Goal: Task Accomplishment & Management: Manage account settings

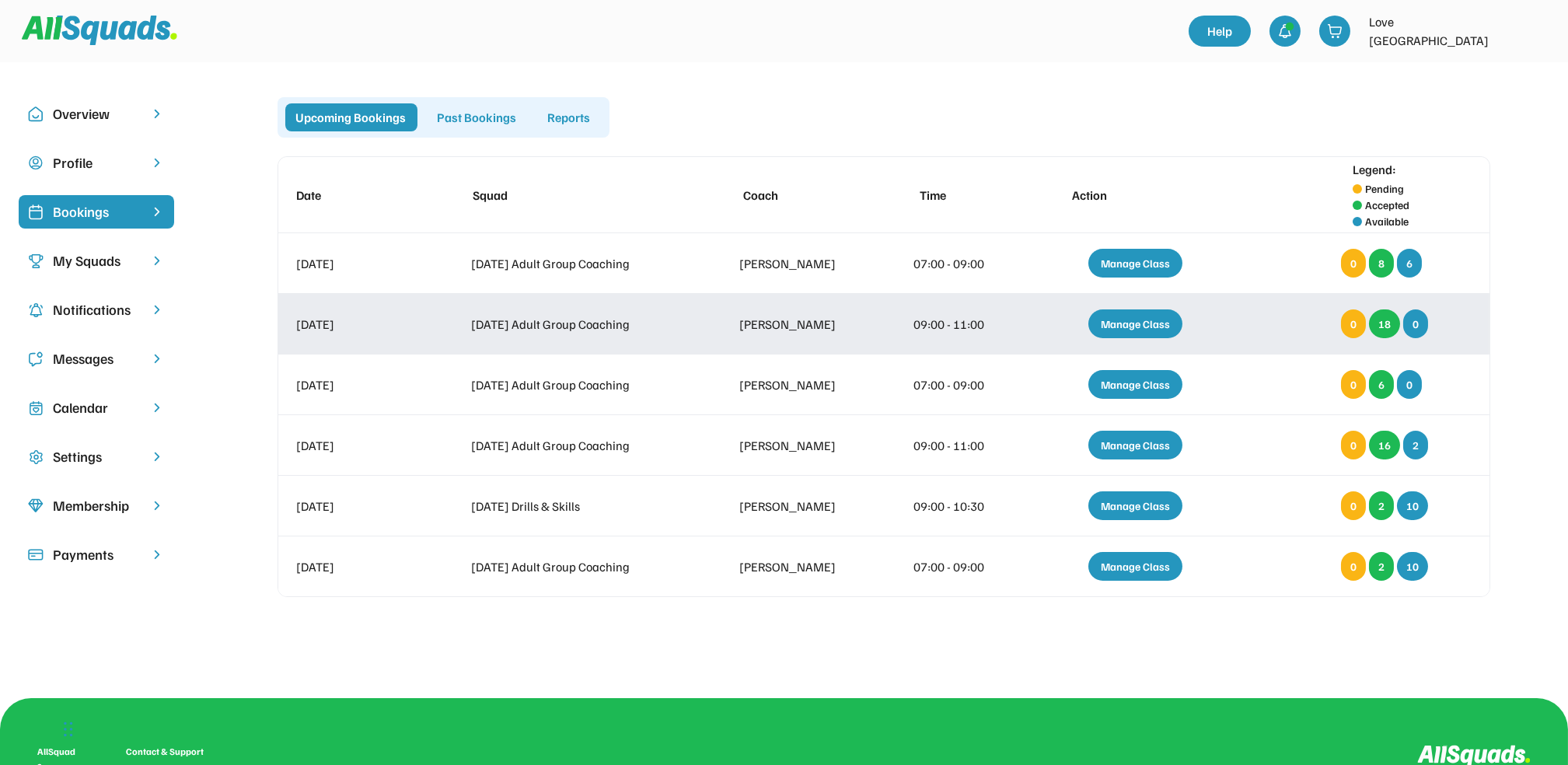
click at [1135, 321] on div "Manage Class" at bounding box center [1135, 324] width 94 height 29
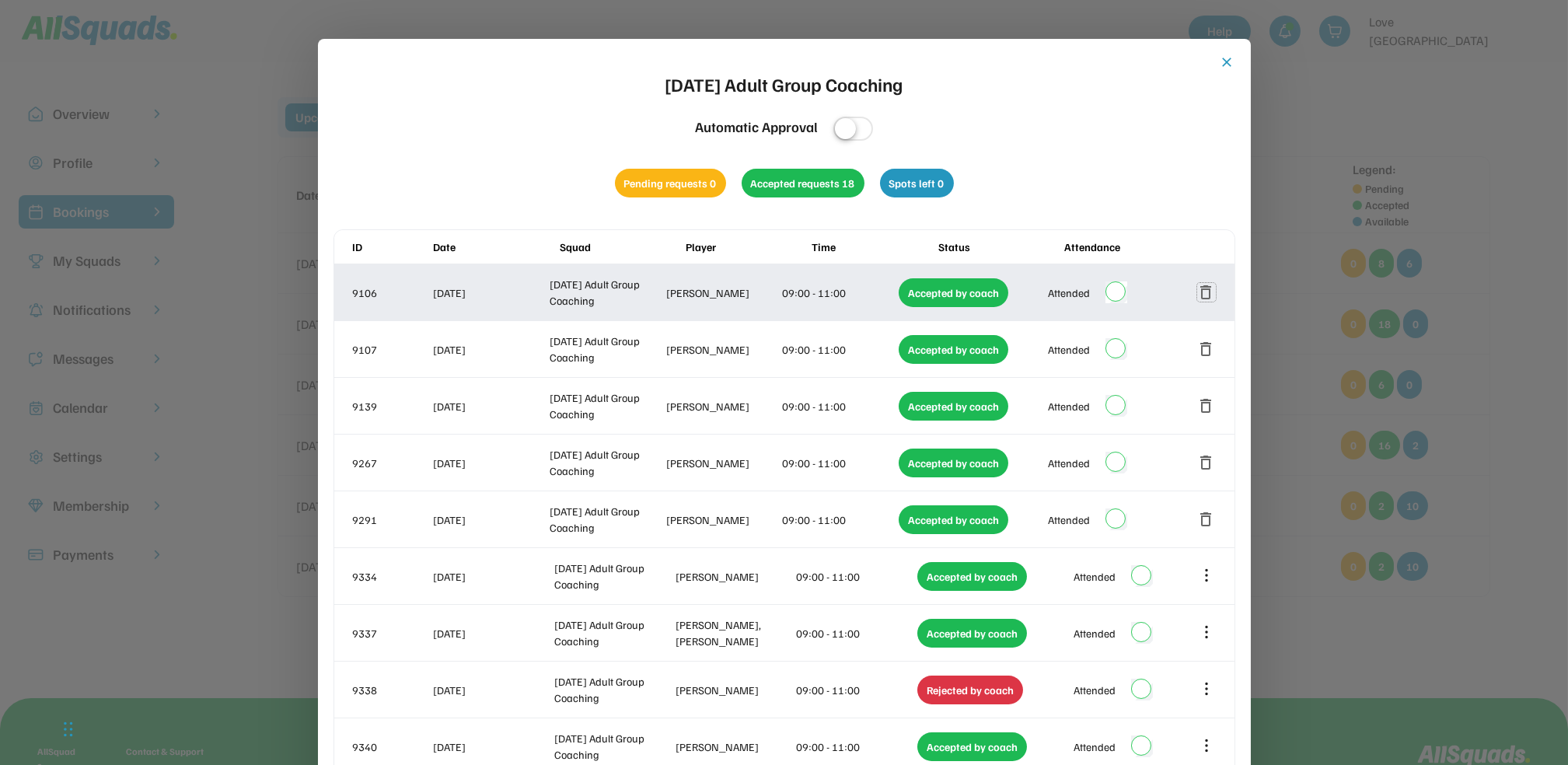
click at [1204, 289] on button "delete" at bounding box center [1207, 292] width 19 height 19
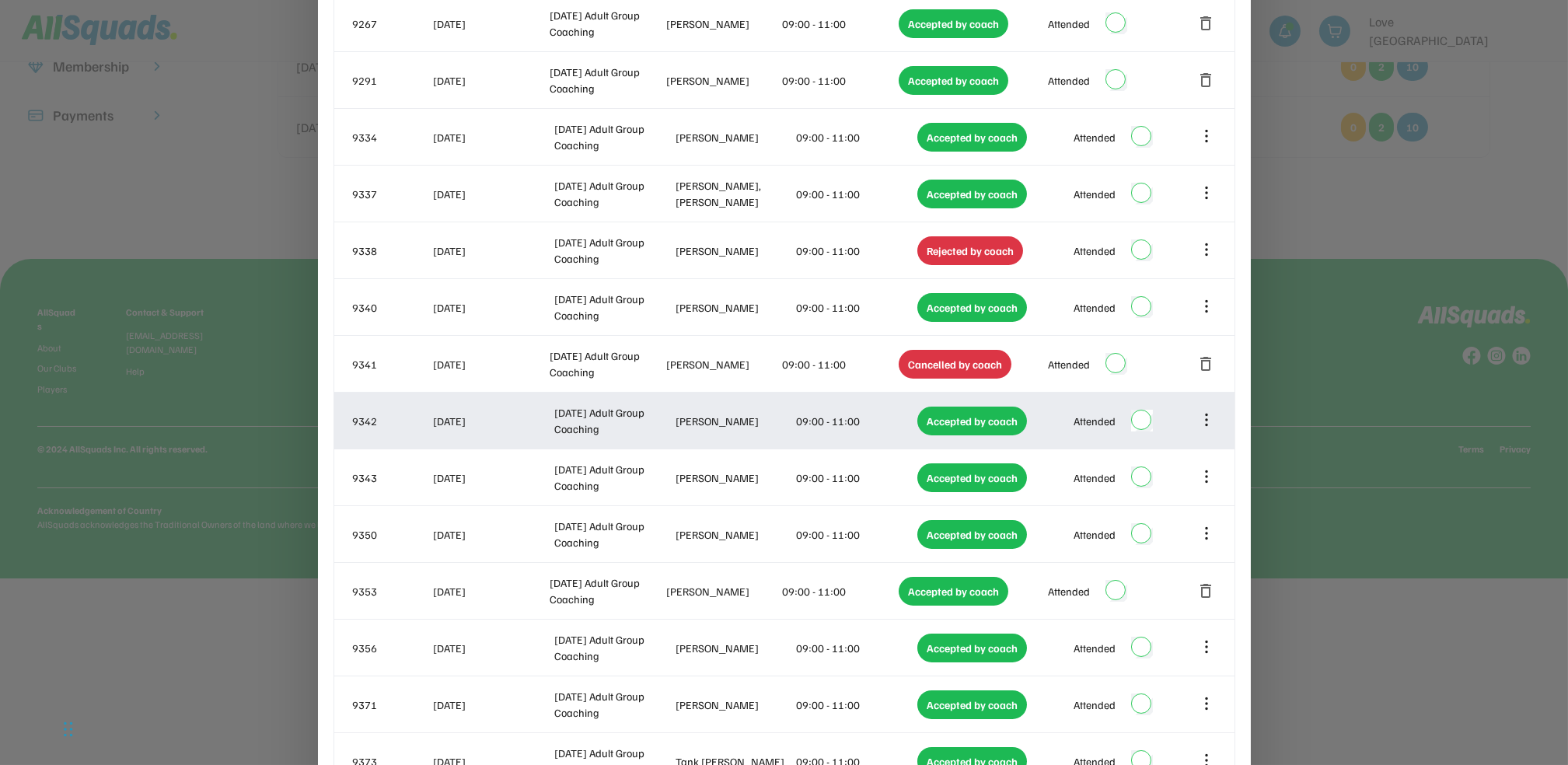
scroll to position [25, 0]
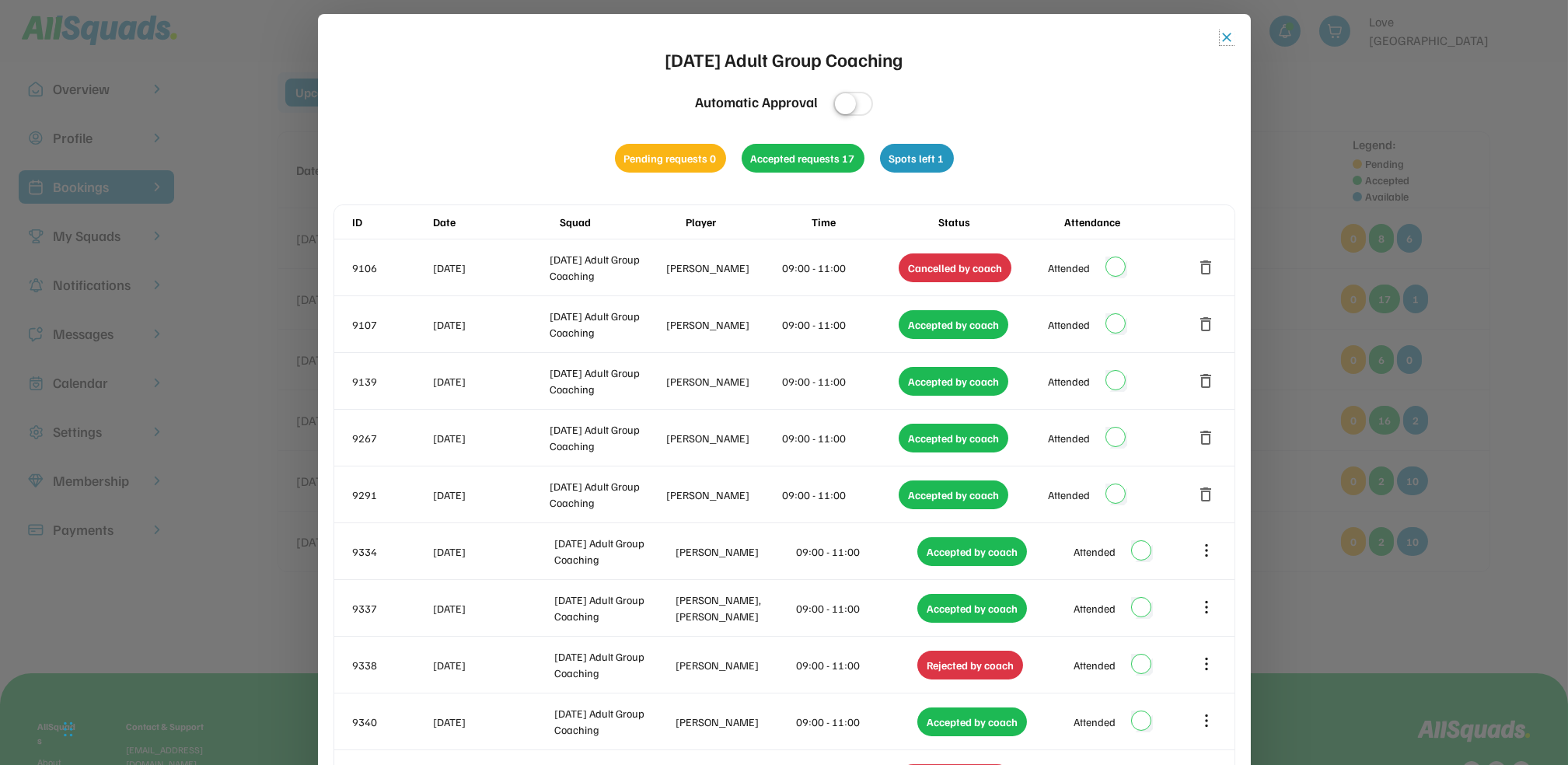
click at [1229, 36] on button "close" at bounding box center [1228, 37] width 16 height 16
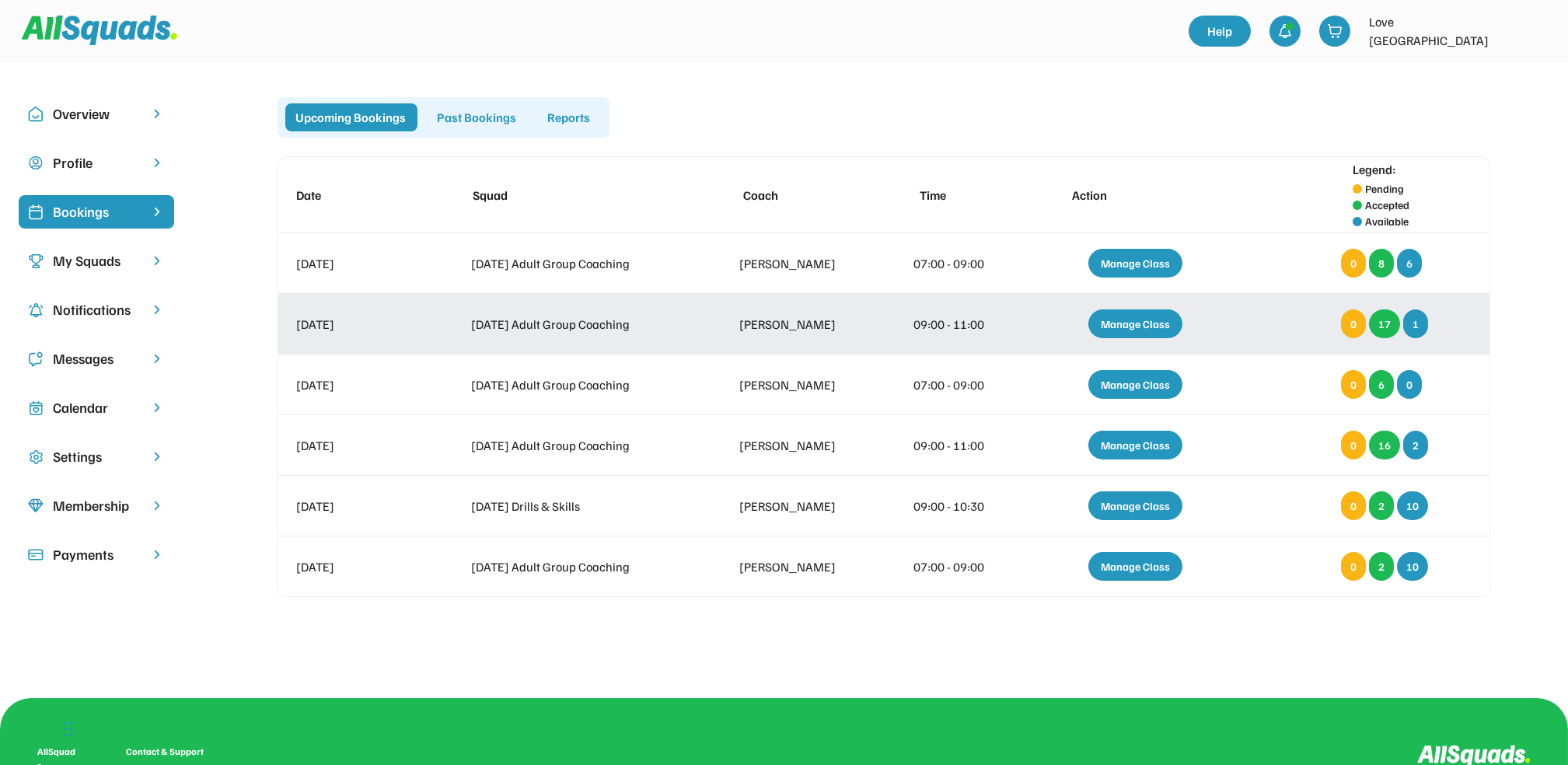
click at [1137, 323] on div "Manage Class" at bounding box center [1135, 324] width 94 height 29
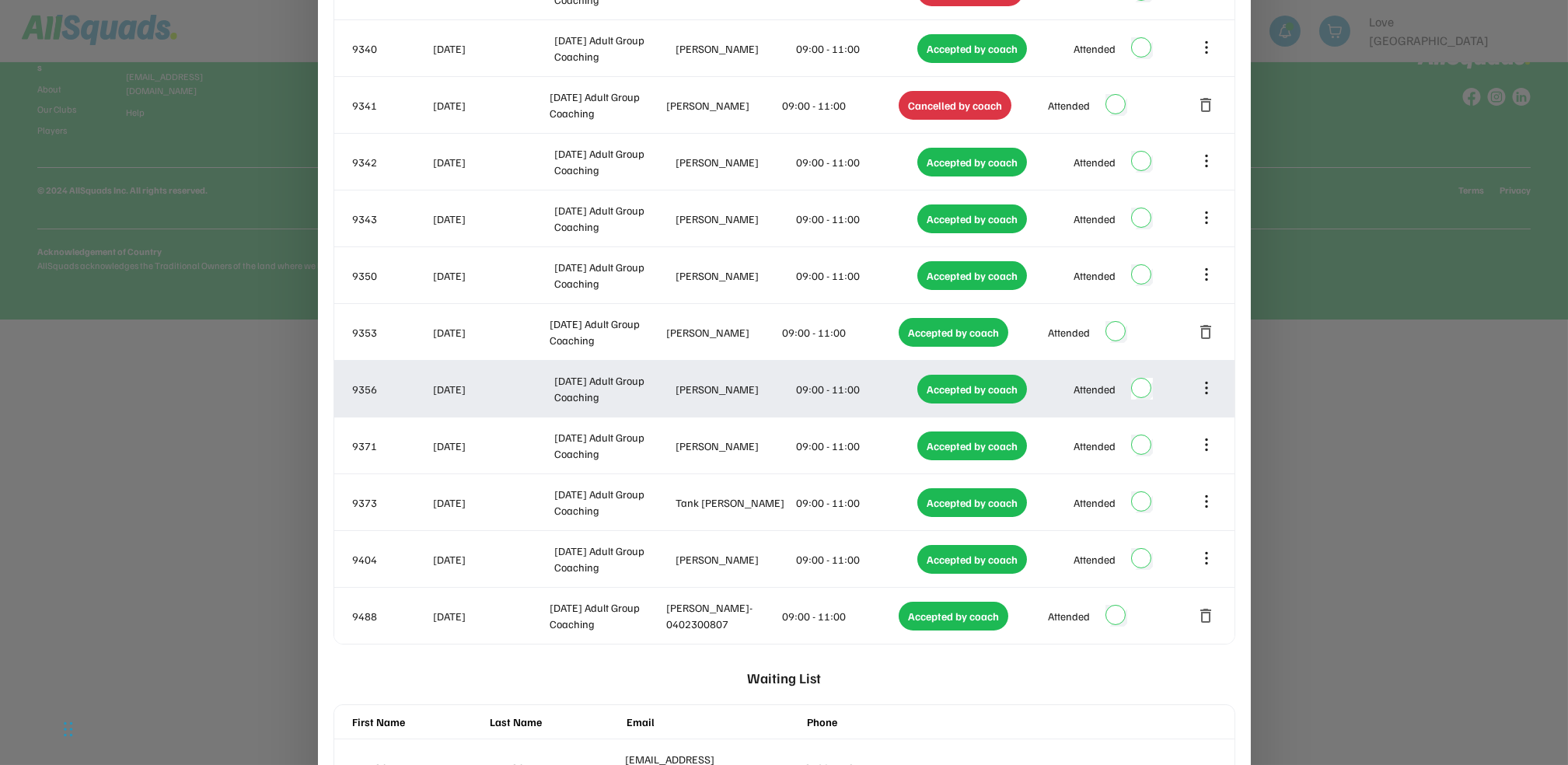
scroll to position [853, 0]
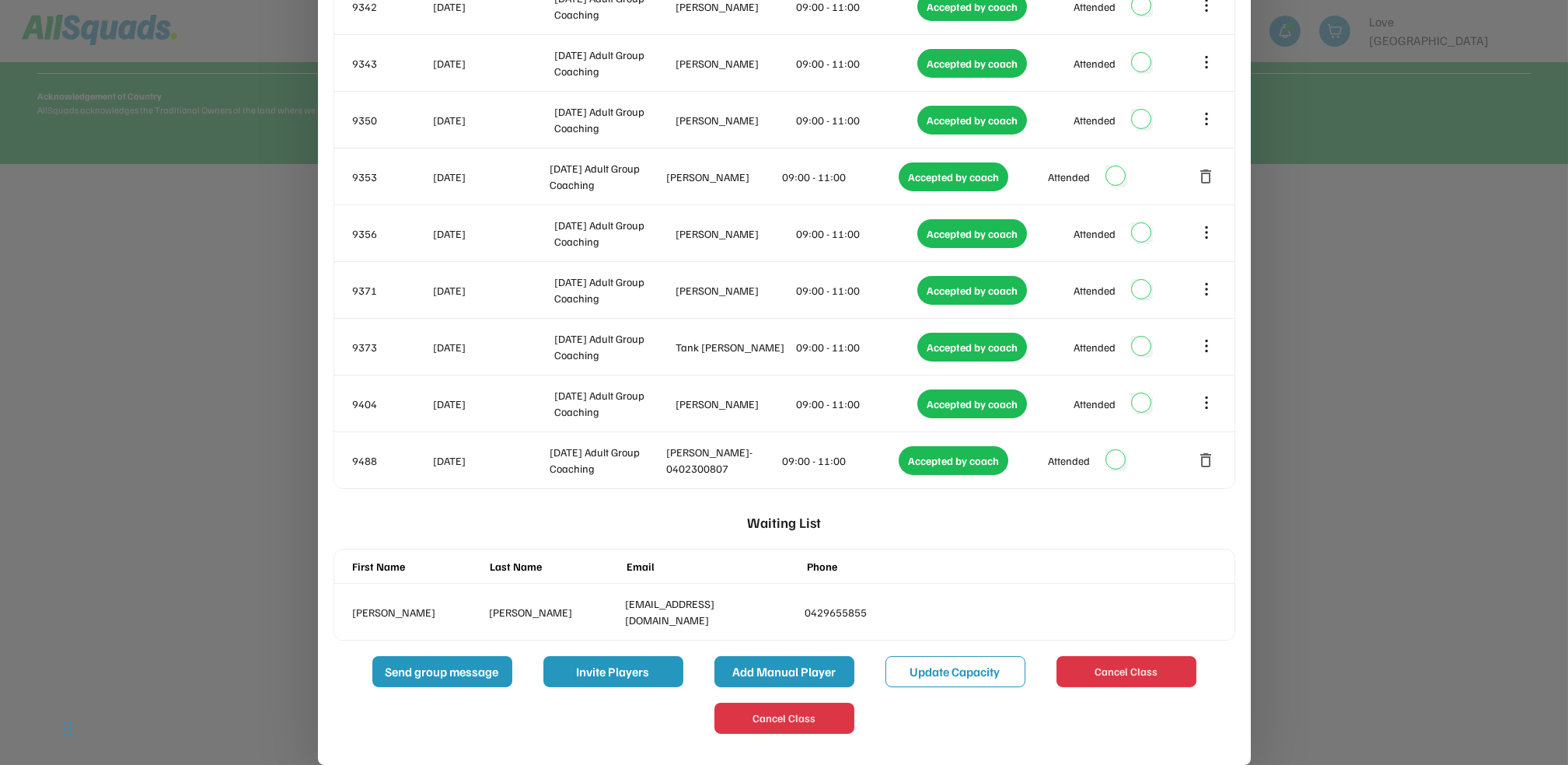
click at [791, 668] on button "Add Manual Player" at bounding box center [784, 671] width 140 height 31
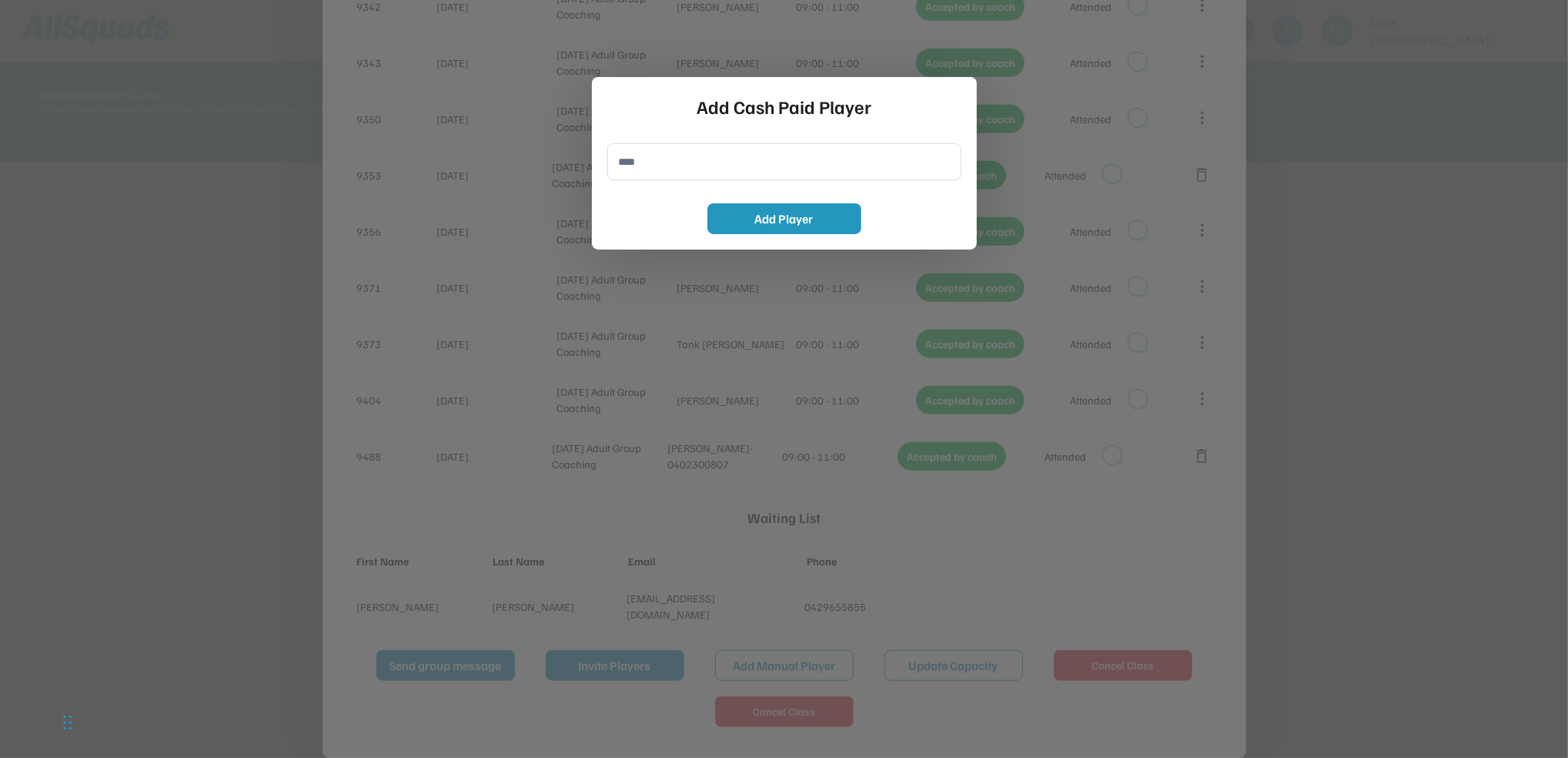
click at [623, 168] on input "input" at bounding box center [784, 161] width 354 height 37
type input "**********"
click at [796, 213] on button "Add Player" at bounding box center [784, 219] width 154 height 31
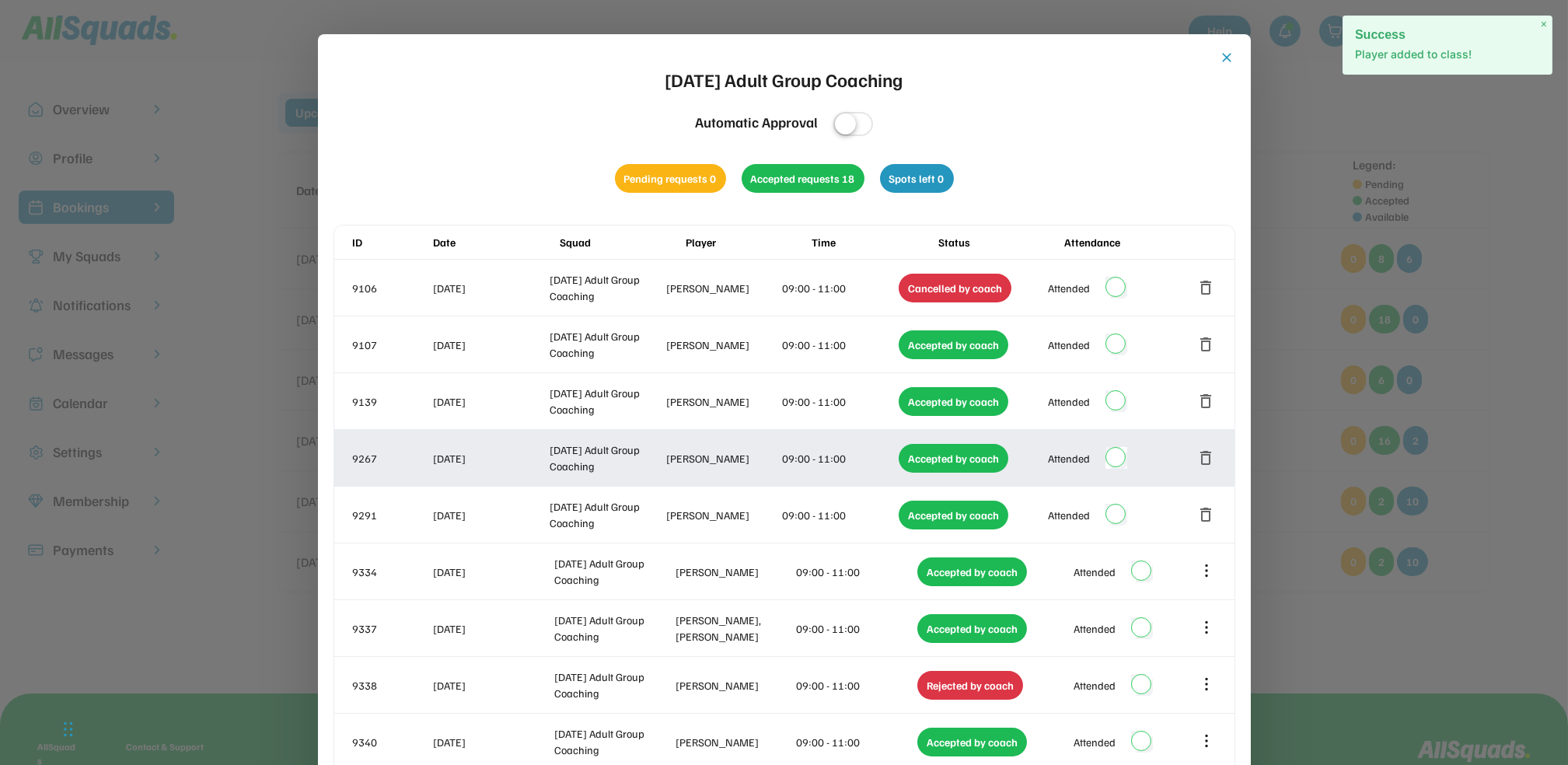
scroll to position [0, 0]
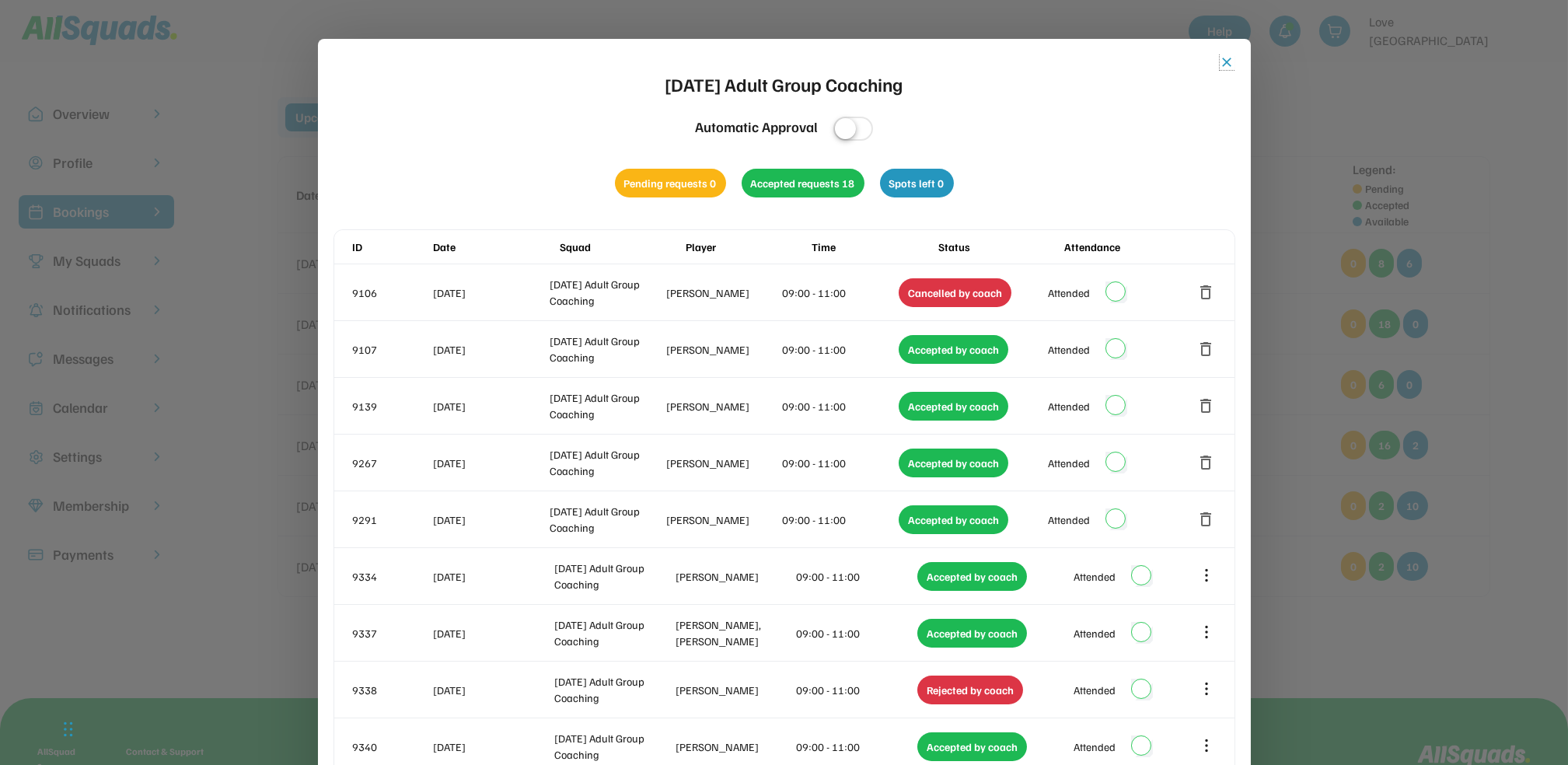
click at [1224, 55] on button "close" at bounding box center [1228, 62] width 16 height 16
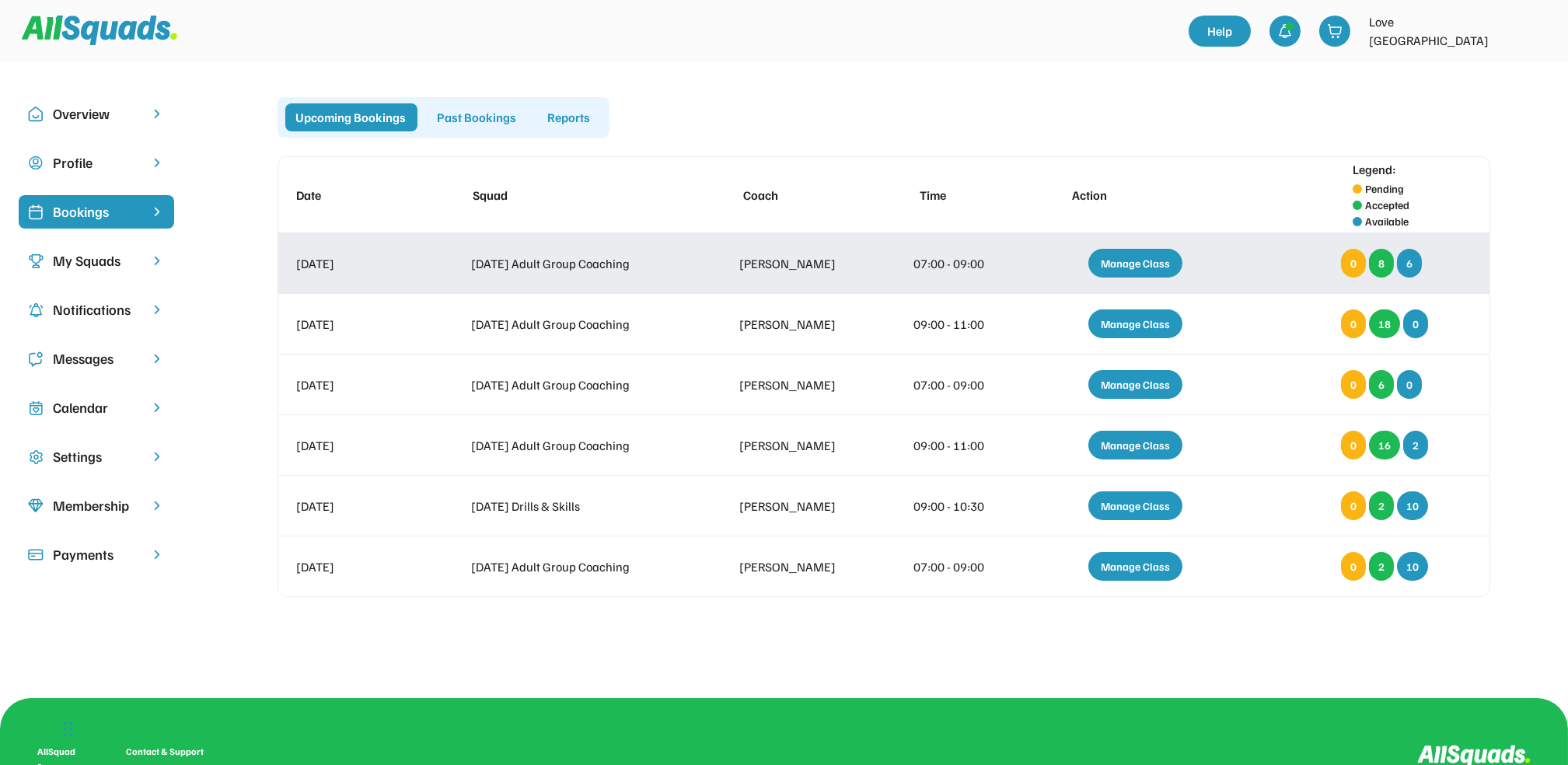
click at [1137, 258] on div "Manage Class" at bounding box center [1135, 263] width 94 height 29
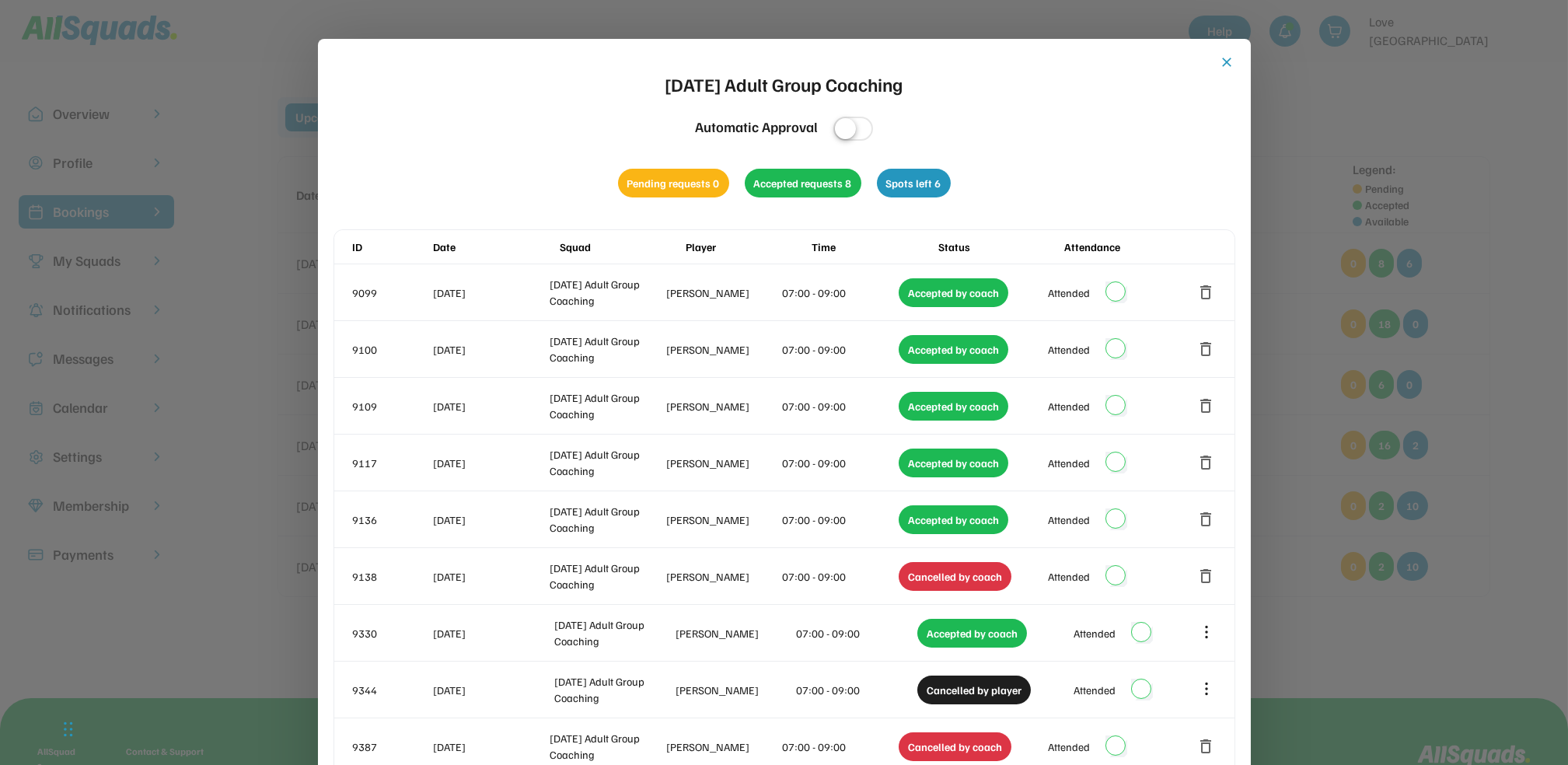
click at [1226, 58] on button "close" at bounding box center [1228, 62] width 16 height 16
